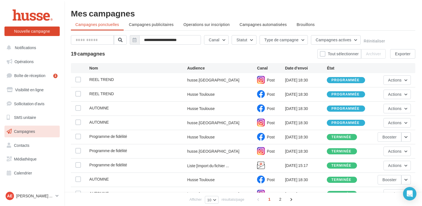
click at [75, 122] on div "AUTOMNE husse.[GEOGRAPHIC_DATA] Post [DATE] 18:30 programmée Actions" at bounding box center [243, 123] width 345 height 14
click at [77, 119] on div "AUTOMNE husse.[GEOGRAPHIC_DATA] Post [DATE] 18:30 programmée Actions" at bounding box center [243, 123] width 345 height 14
drag, startPoint x: 77, startPoint y: 121, endPoint x: 78, endPoint y: 117, distance: 3.9
click at [77, 121] on label at bounding box center [78, 123] width 6 height 6
click at [77, 109] on label at bounding box center [78, 108] width 6 height 6
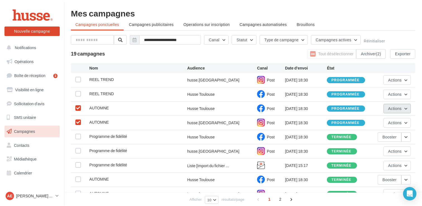
click at [392, 109] on span "Actions" at bounding box center [395, 108] width 13 height 5
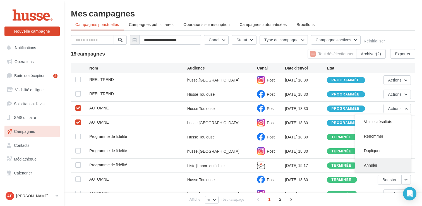
click at [380, 163] on button "Annuler" at bounding box center [383, 165] width 56 height 15
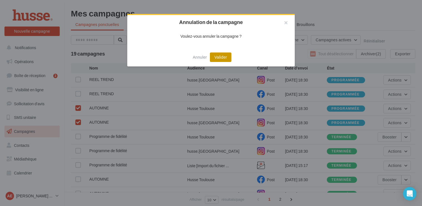
click at [223, 58] on button "Valider" at bounding box center [221, 58] width 22 height 10
click at [286, 24] on button "button" at bounding box center [284, 23] width 22 height 17
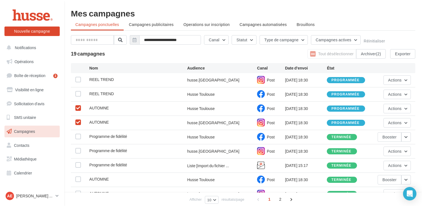
click at [80, 122] on label at bounding box center [78, 123] width 6 height 6
drag, startPoint x: 77, startPoint y: 108, endPoint x: 83, endPoint y: 107, distance: 6.2
click at [77, 107] on icon at bounding box center [78, 108] width 4 height 4
click at [394, 108] on span "Actions" at bounding box center [395, 108] width 13 height 5
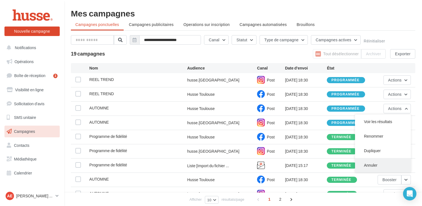
click at [379, 164] on button "Annuler" at bounding box center [383, 165] width 56 height 15
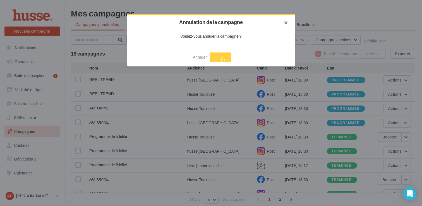
click at [289, 24] on button "button" at bounding box center [284, 23] width 22 height 17
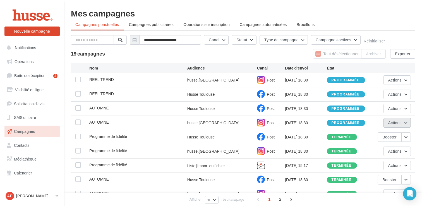
drag, startPoint x: 395, startPoint y: 124, endPoint x: 393, endPoint y: 127, distance: 3.8
click at [395, 124] on span "Actions" at bounding box center [395, 122] width 13 height 5
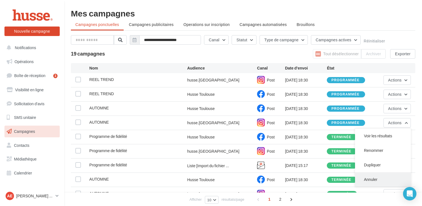
click at [383, 180] on button "Annuler" at bounding box center [383, 179] width 56 height 15
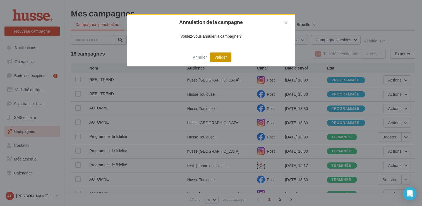
click at [227, 57] on button "Valider" at bounding box center [221, 58] width 22 height 10
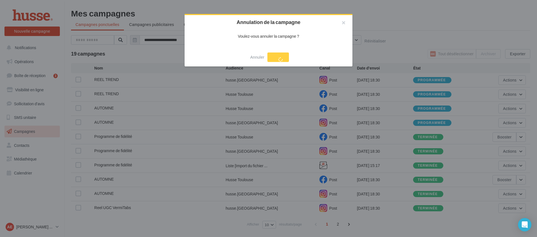
click at [281, 58] on div "Annuler Valider" at bounding box center [268, 58] width 41 height 10
click at [279, 58] on div "Annuler Valider" at bounding box center [268, 58] width 41 height 10
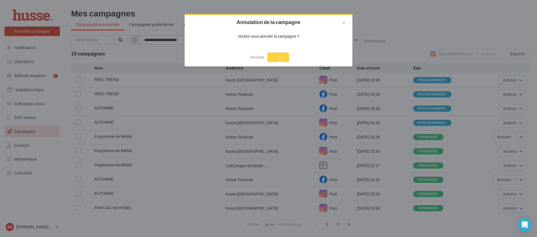
click at [279, 58] on div "Annuler Valider" at bounding box center [268, 58] width 41 height 10
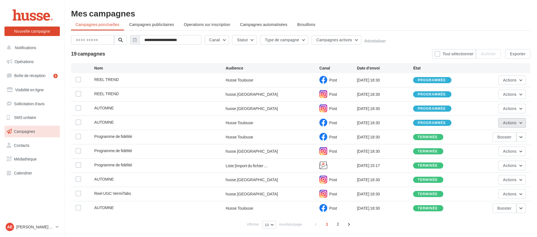
click at [513, 122] on span "Actions" at bounding box center [509, 122] width 13 height 5
click at [492, 184] on button "Annuler" at bounding box center [497, 179] width 56 height 15
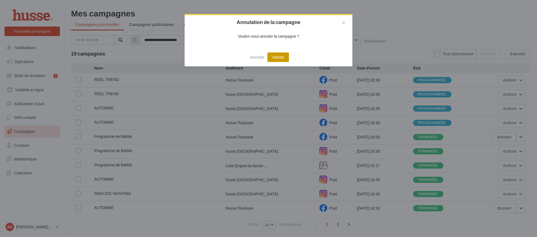
click at [277, 57] on button "Valider" at bounding box center [278, 58] width 22 height 10
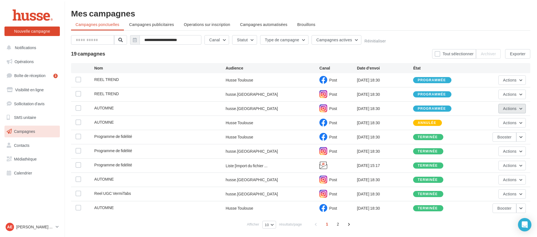
click at [514, 108] on span "Actions" at bounding box center [509, 108] width 13 height 5
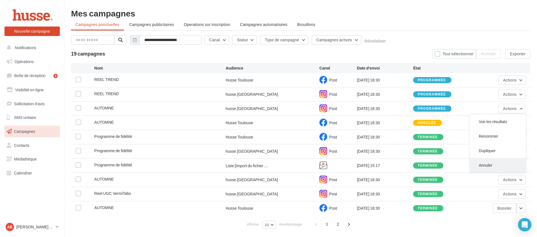
click at [495, 168] on button "Annuler" at bounding box center [497, 165] width 56 height 15
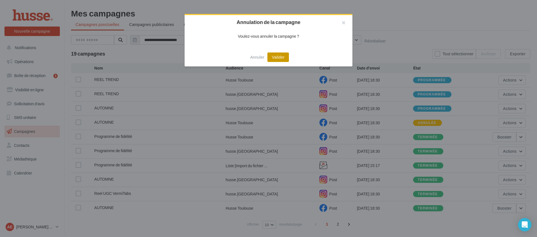
click at [277, 58] on button "Valider" at bounding box center [278, 58] width 22 height 10
